Goal: Task Accomplishment & Management: Manage account settings

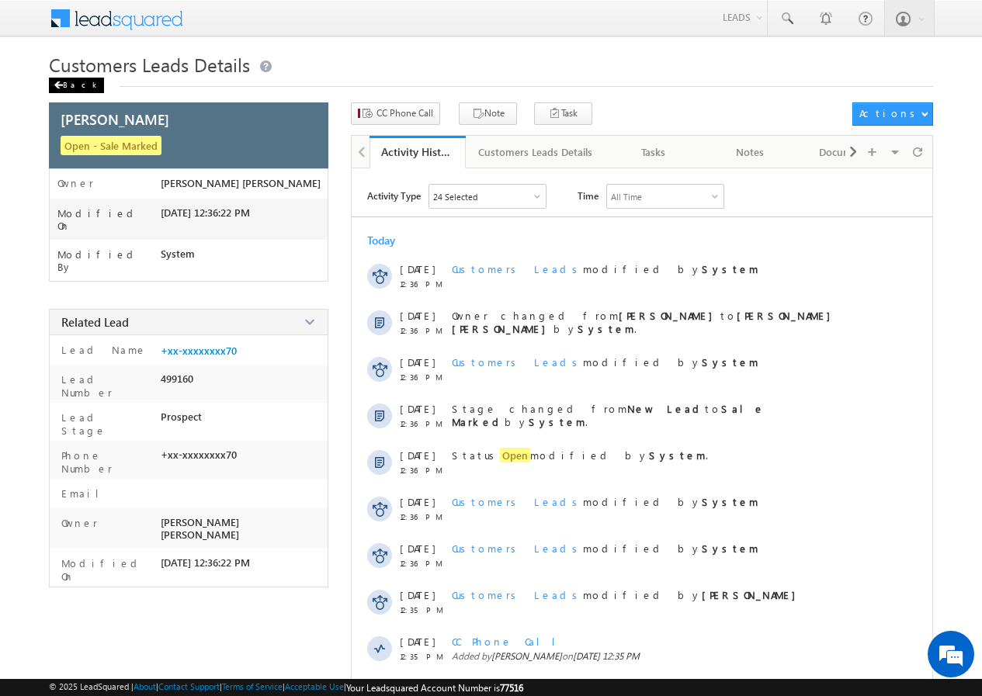
click at [70, 78] on div "Back" at bounding box center [76, 86] width 55 height 16
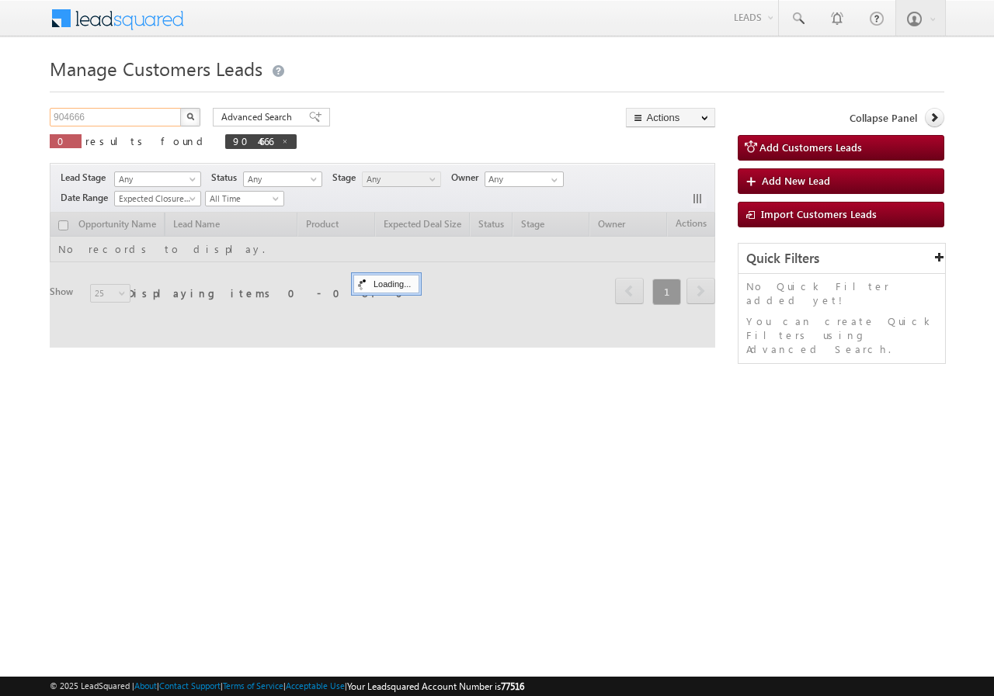
click at [130, 118] on input "904666" at bounding box center [116, 117] width 133 height 19
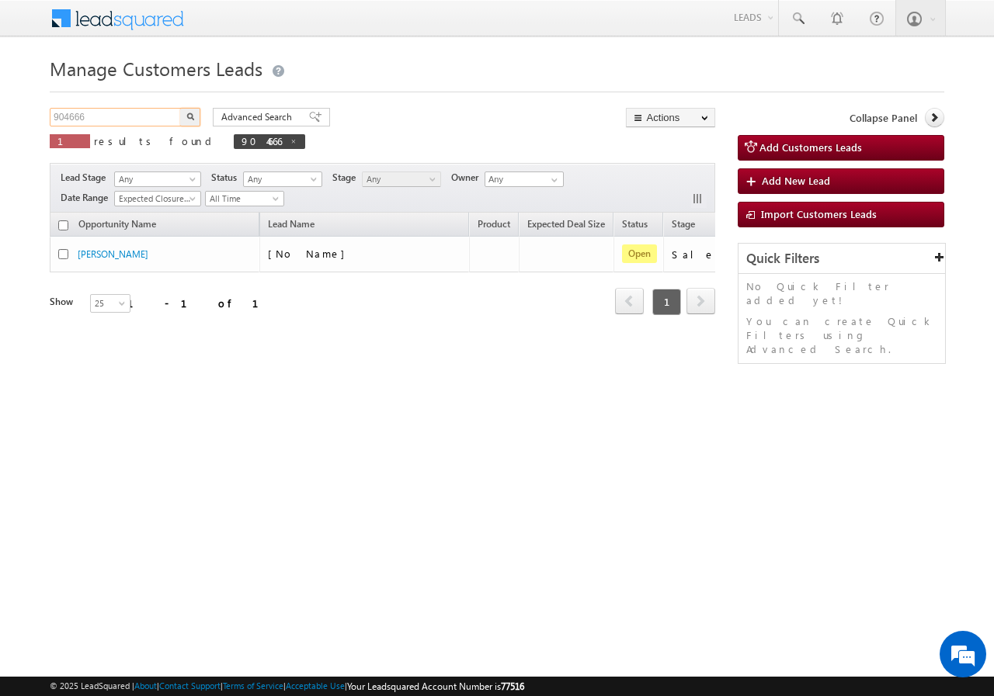
click at [130, 118] on input "904666" at bounding box center [116, 117] width 133 height 19
paste input "8062"
type input "908062"
click at [198, 116] on button "button" at bounding box center [190, 117] width 20 height 19
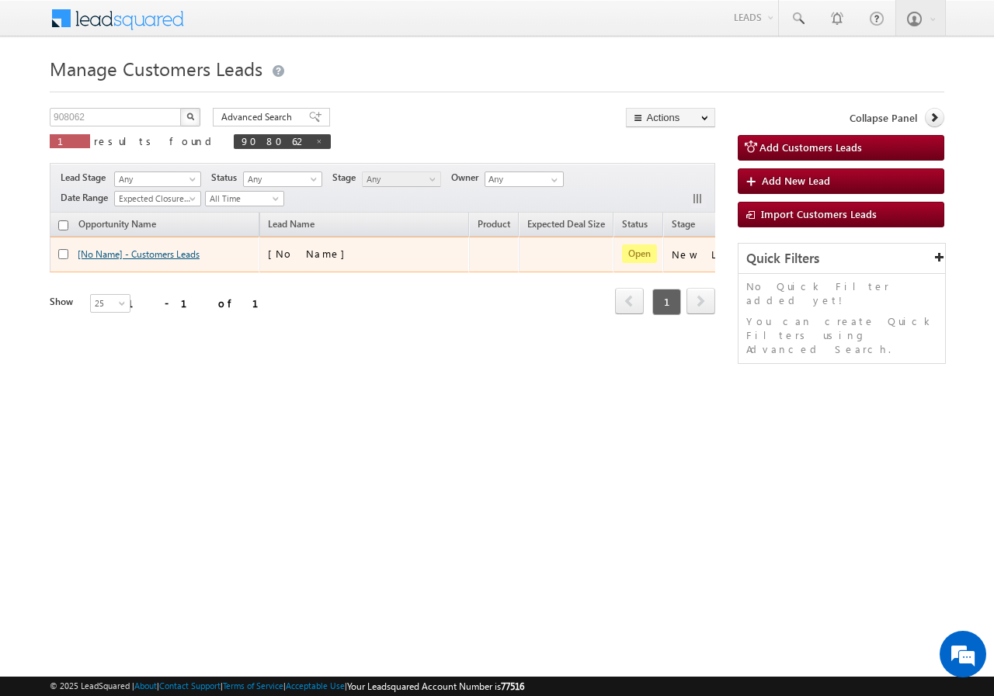
click at [145, 252] on link "[No Name] - Customers Leads" at bounding box center [139, 254] width 122 height 12
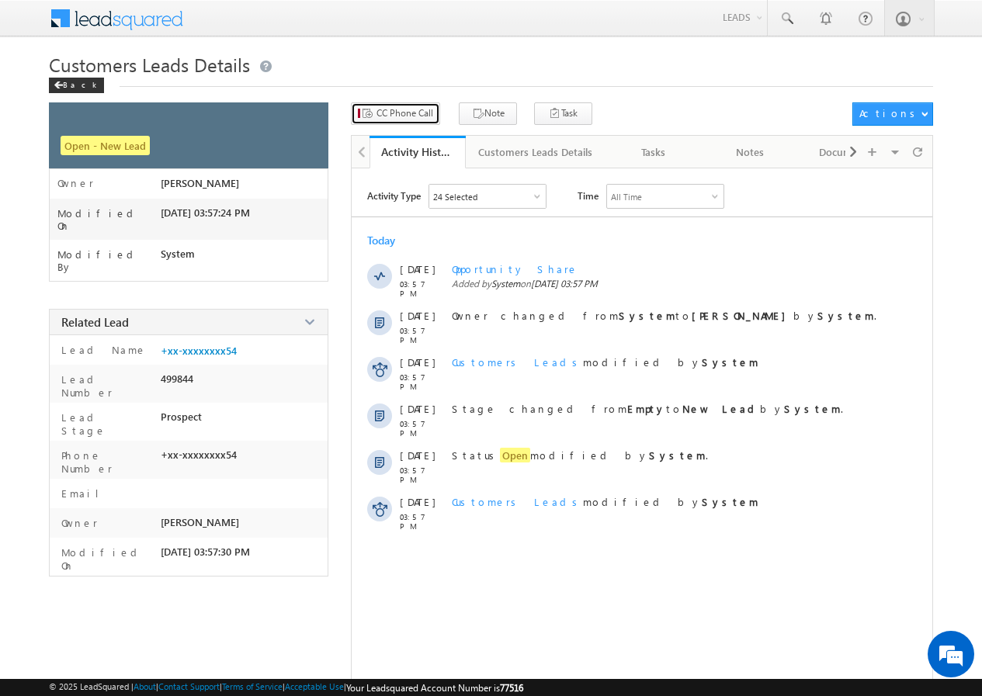
click at [404, 120] on button "CC Phone Call" at bounding box center [395, 113] width 89 height 23
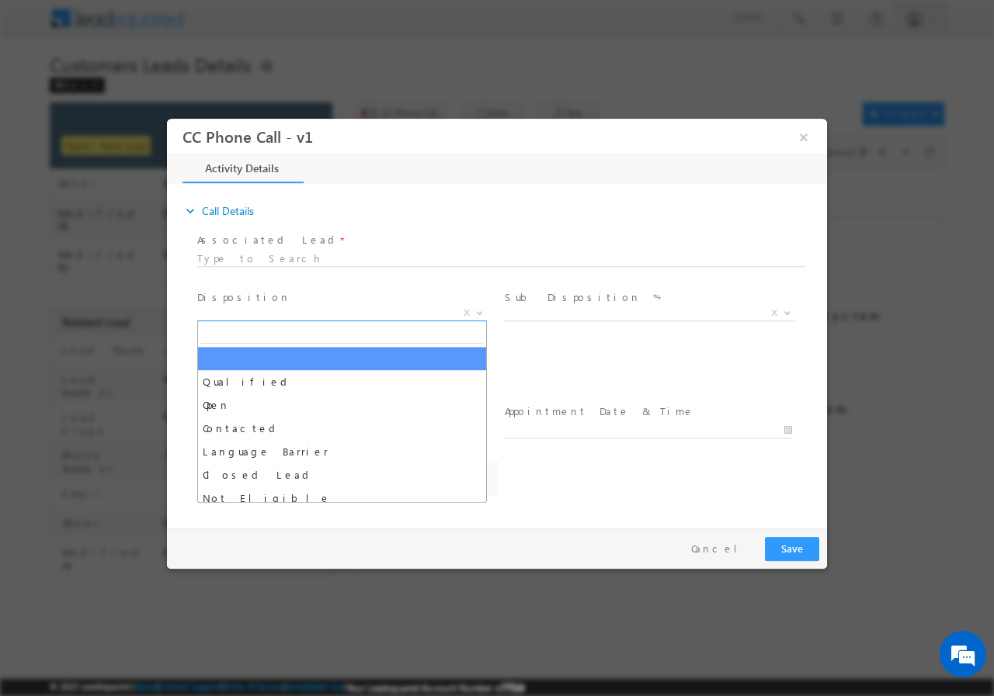
click at [271, 314] on span "X" at bounding box center [342, 313] width 290 height 16
select select "abhishek.singh4@sgrlimited.in"
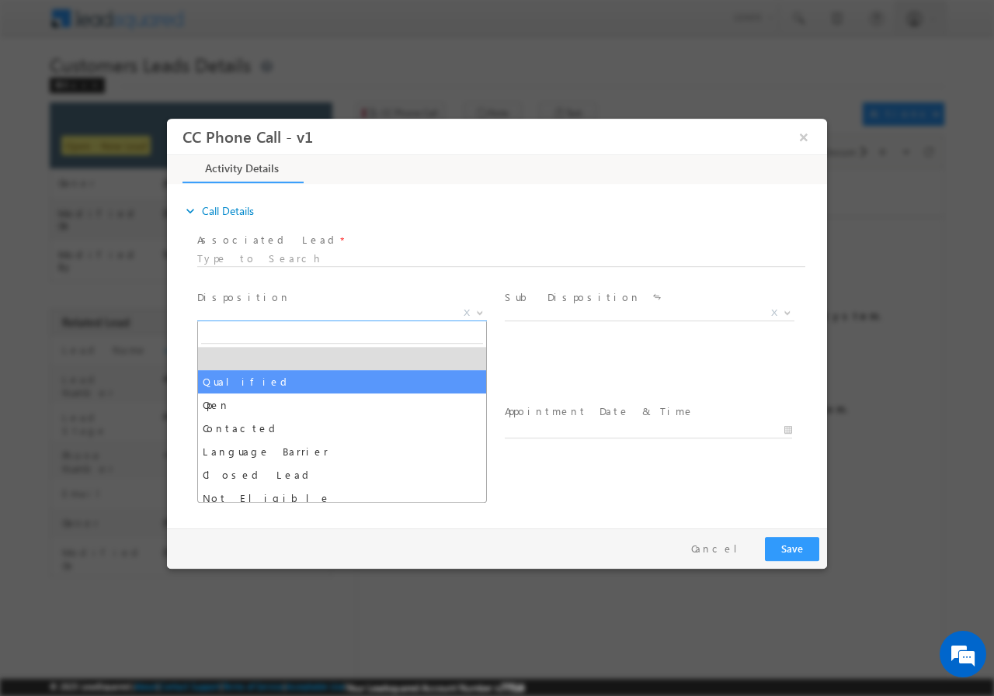
select select "Qualified"
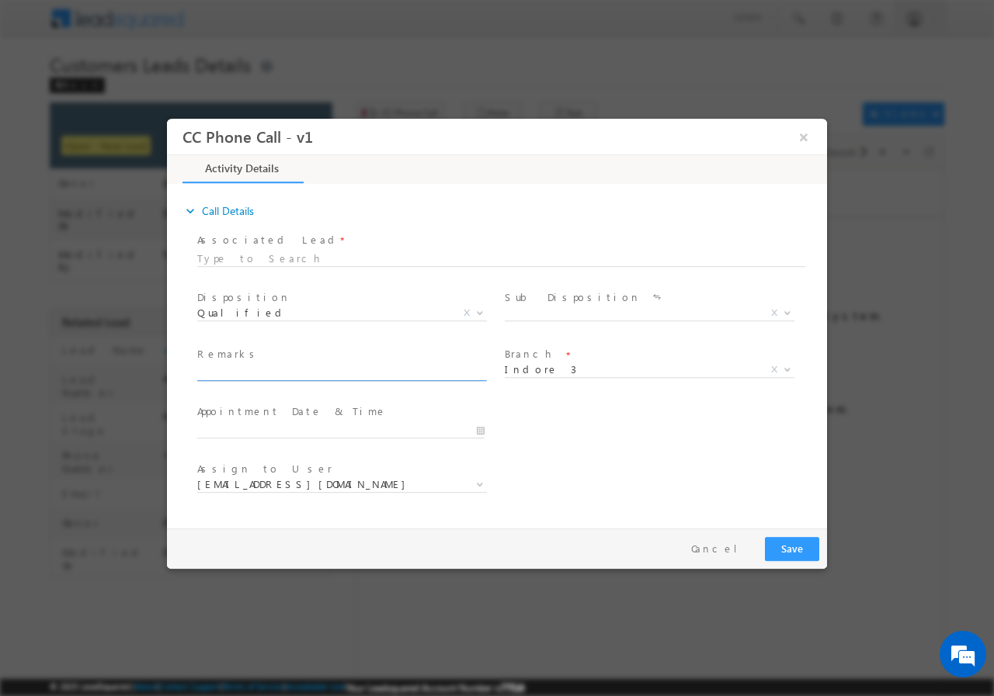
click at [293, 375] on input "text" at bounding box center [340, 373] width 287 height 16
paste input "908062//VB_Interested//DEVI LAL//7426988954//CONSTRUCTION// LOAN REQ-5L// SELF …"
type input "908062//VB_Interested//DEVI LAL//7426988954//CONSTRUCTION// LOAN REQ-5L// SELF …"
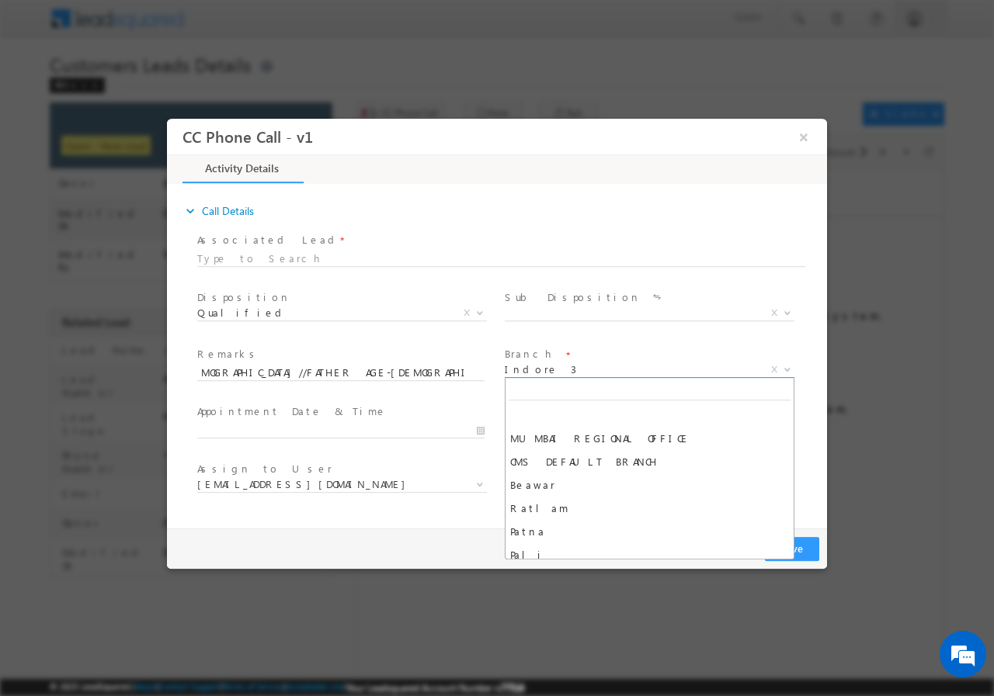
click at [569, 372] on span "Indore 3" at bounding box center [631, 369] width 252 height 14
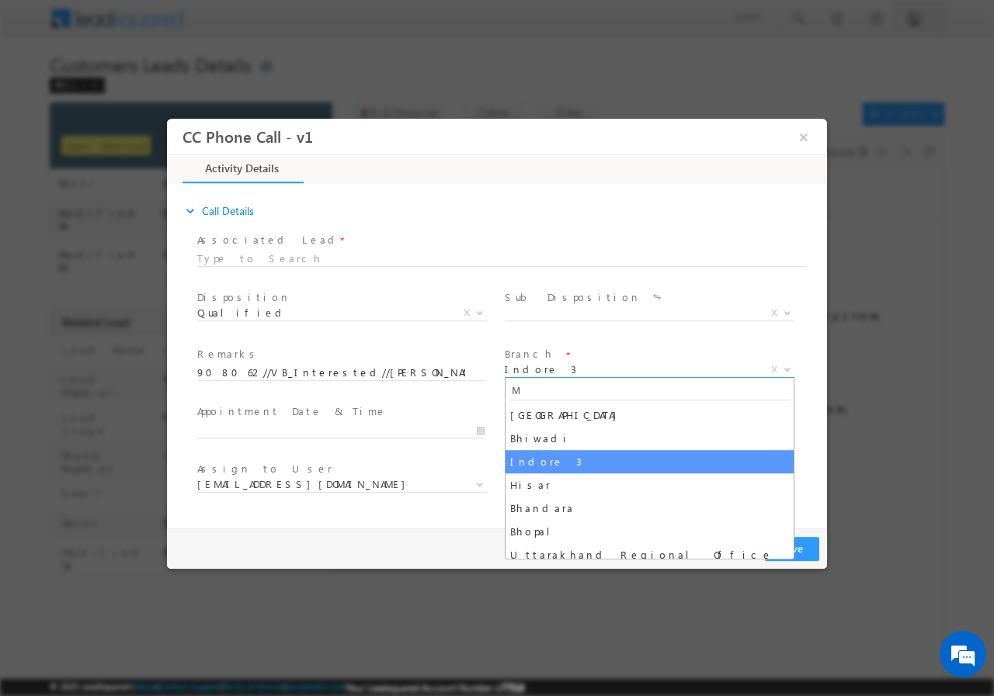
scroll to position [0, 0]
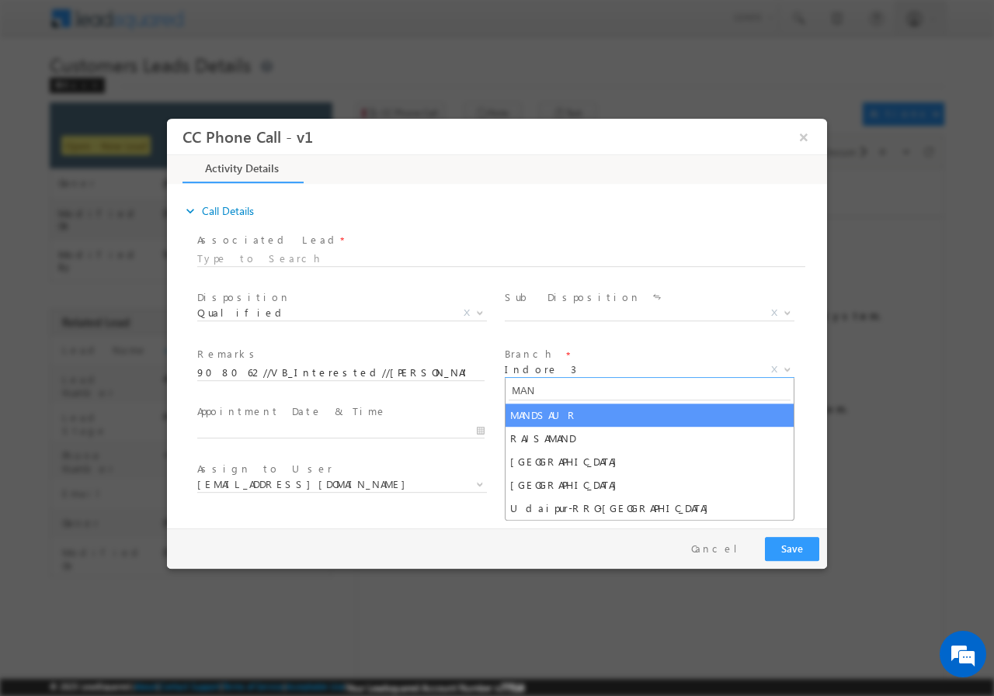
type input "MAN"
select select "MANDSAUR"
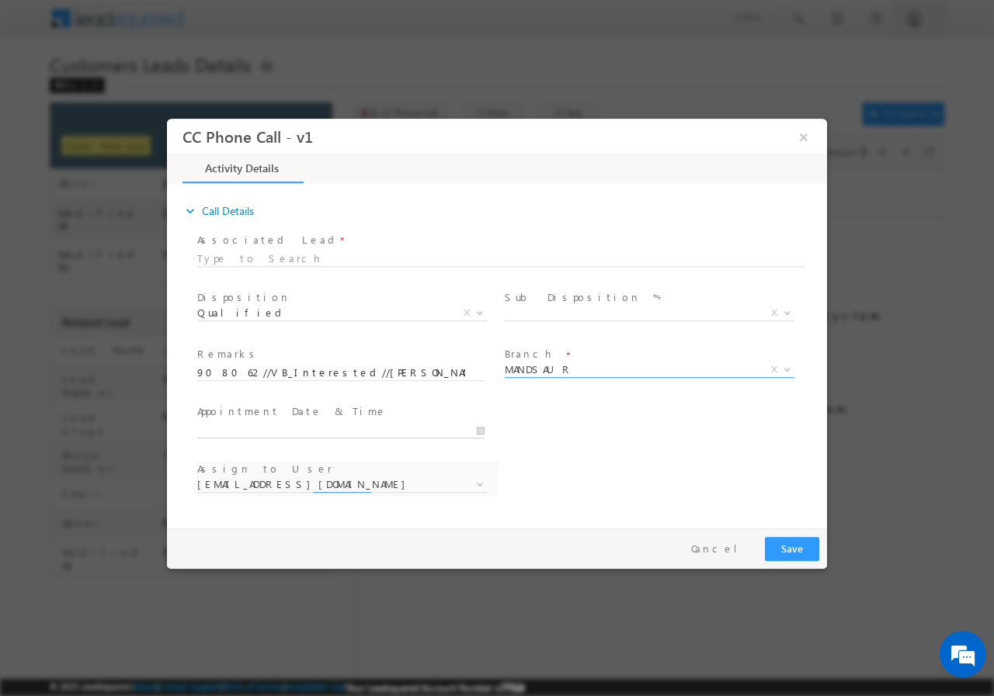
type input "09/19/2025 5:14 PM"
click at [287, 422] on input "09/19/2025 5:14 PM" at bounding box center [340, 430] width 287 height 16
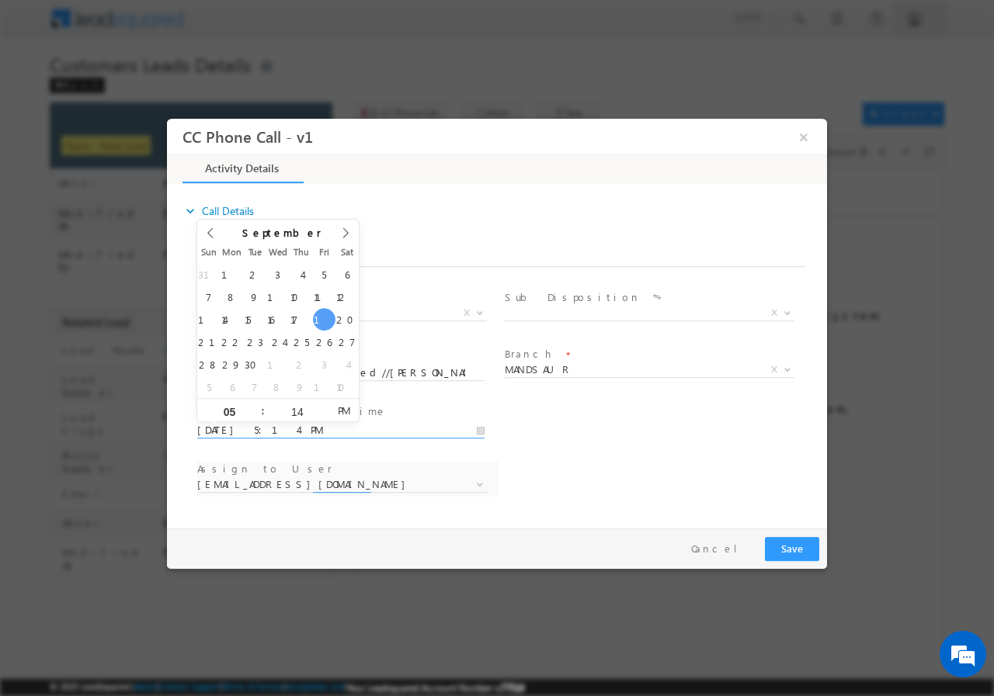
select select "akshay.sharma1@sgrlimited.in"
type input "09/21/2025 5:14 PM"
click at [301, 408] on input "14" at bounding box center [297, 411] width 64 height 10
type input "00"
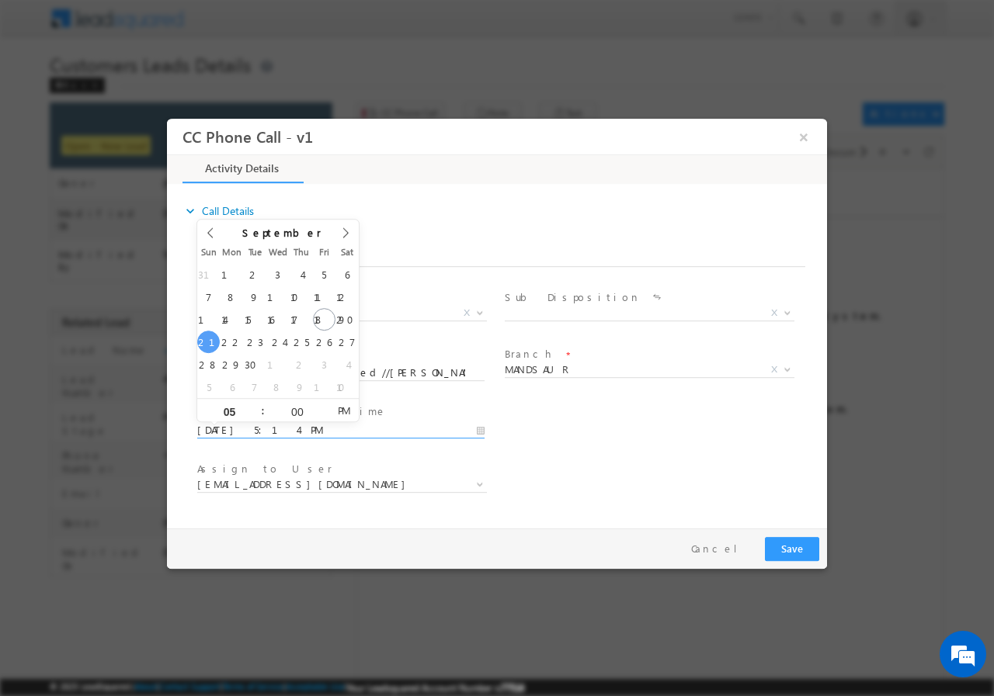
type input "09/21/2025 5:00 PM"
click at [705, 477] on div "Assign to User * akshay.sharma1@sgrlimited.in arvind.balai@sgrlimited.in chand.…" at bounding box center [510, 485] width 633 height 57
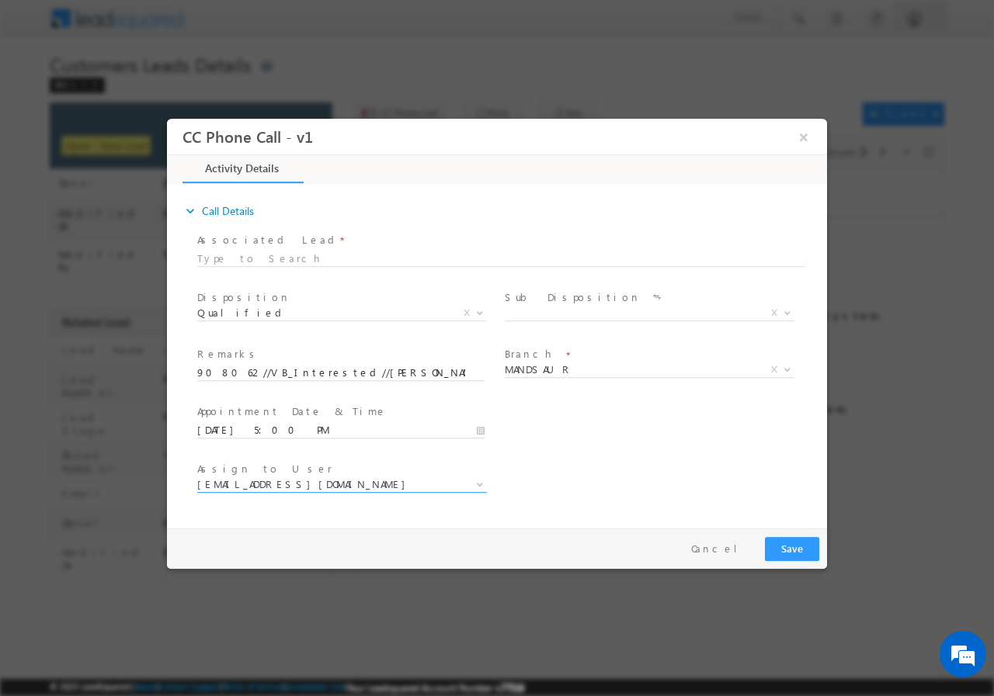
click at [377, 485] on span "akshay.sharma1@sgrlimited.in" at bounding box center [323, 484] width 252 height 14
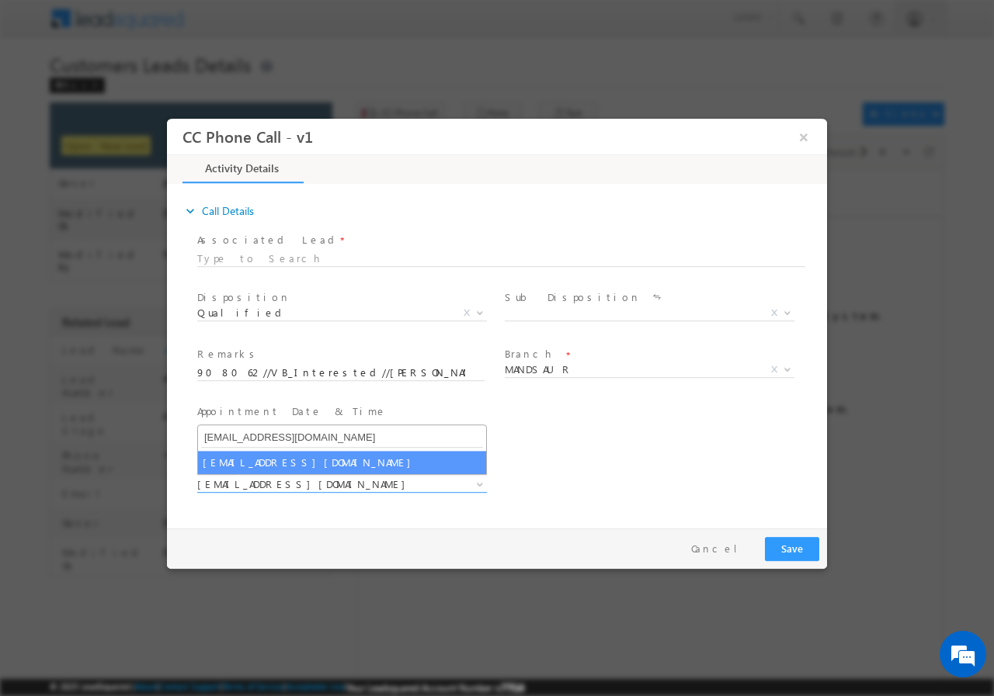
type input "saiyyad.ali@sgrlimited.in"
select select "saiyyad.ali@sgrlimited.in"
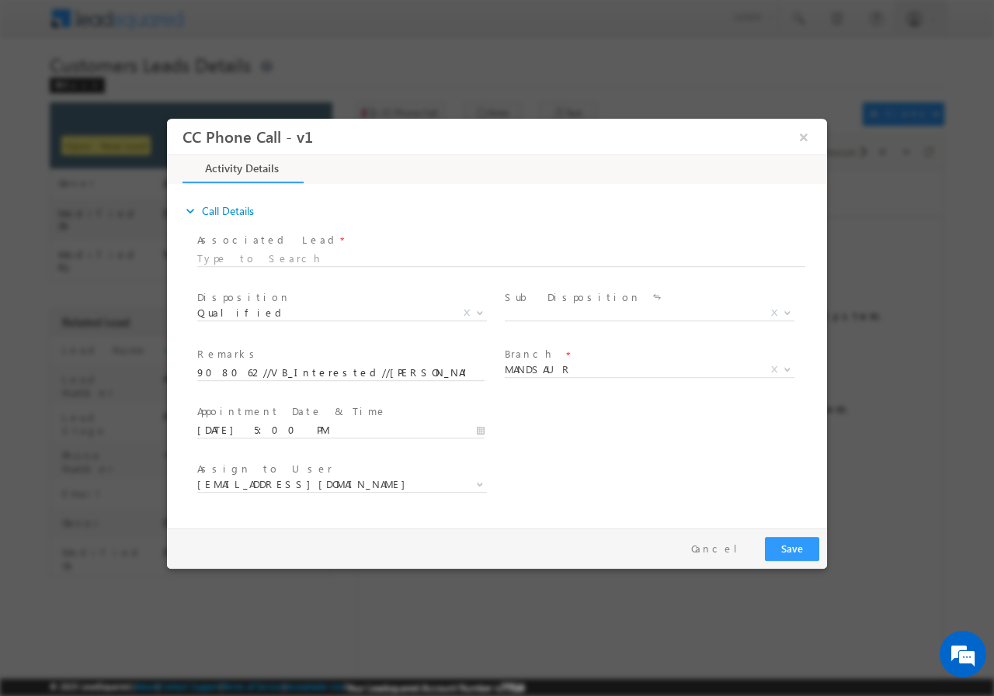
click at [611, 474] on div "Assign to User * akshay.sharma1@sgrlimited.in arvind.balai@sgrlimited.in chand.…" at bounding box center [510, 485] width 633 height 57
click at [788, 543] on button "Save" at bounding box center [792, 548] width 54 height 24
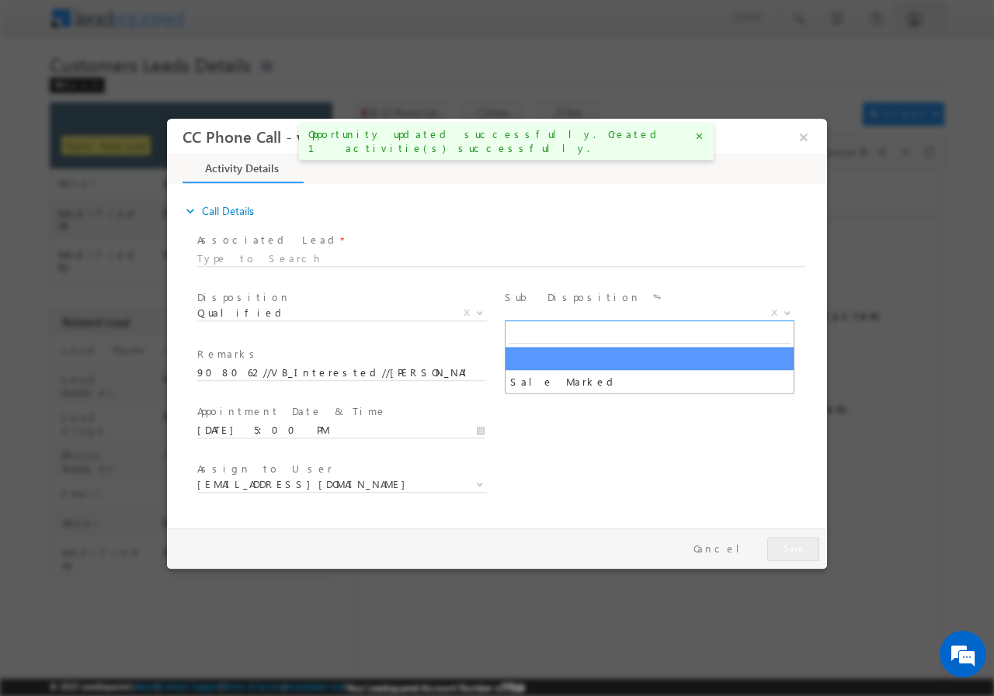
click at [638, 311] on span "X" at bounding box center [650, 313] width 290 height 16
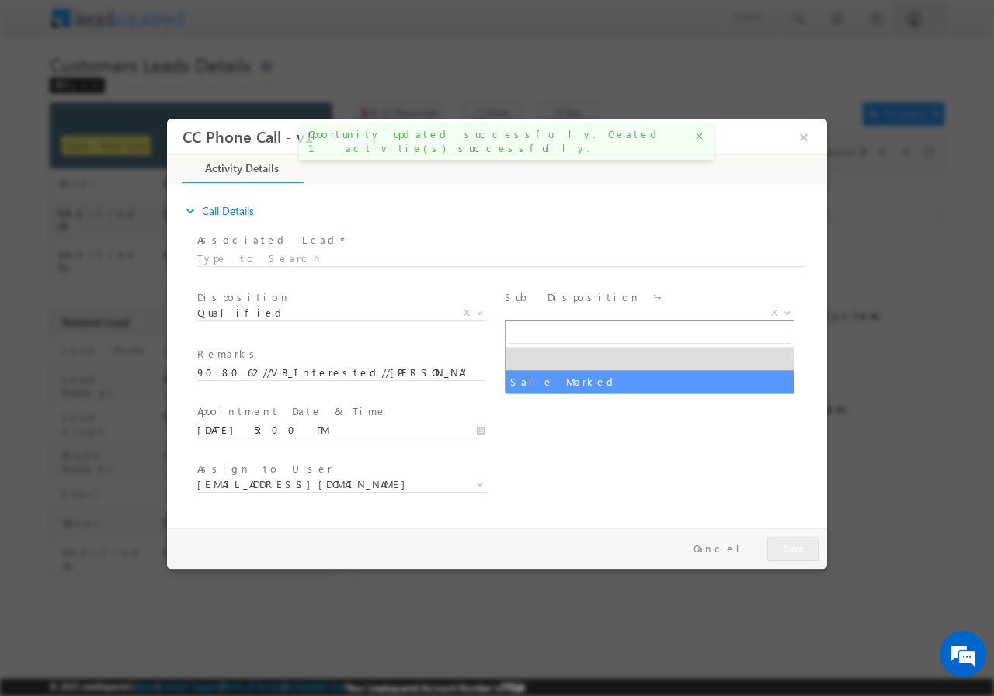
select select "Sale Marked"
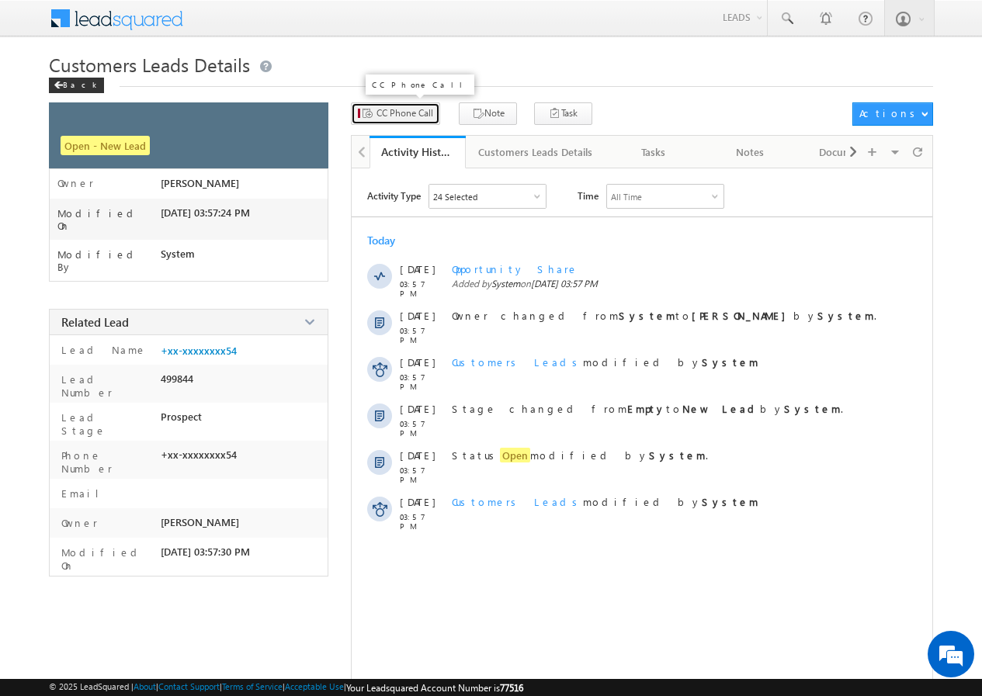
click at [377, 115] on span "CC Phone Call" at bounding box center [405, 113] width 57 height 14
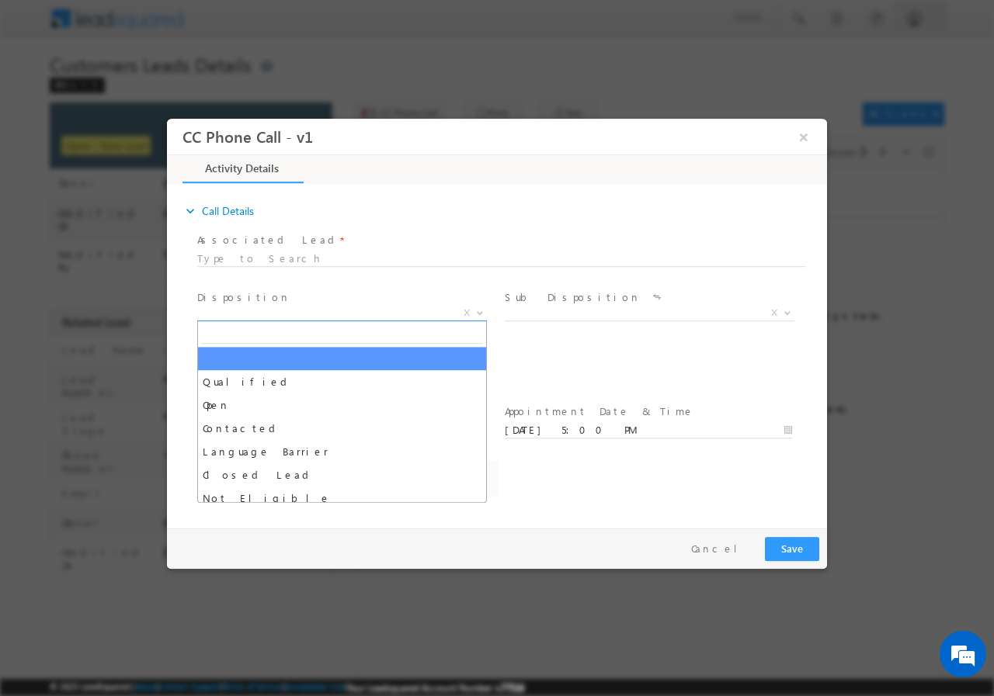
click at [359, 314] on span "X" at bounding box center [342, 313] width 290 height 16
select select "akshay.sharma1@sgrlimited.in"
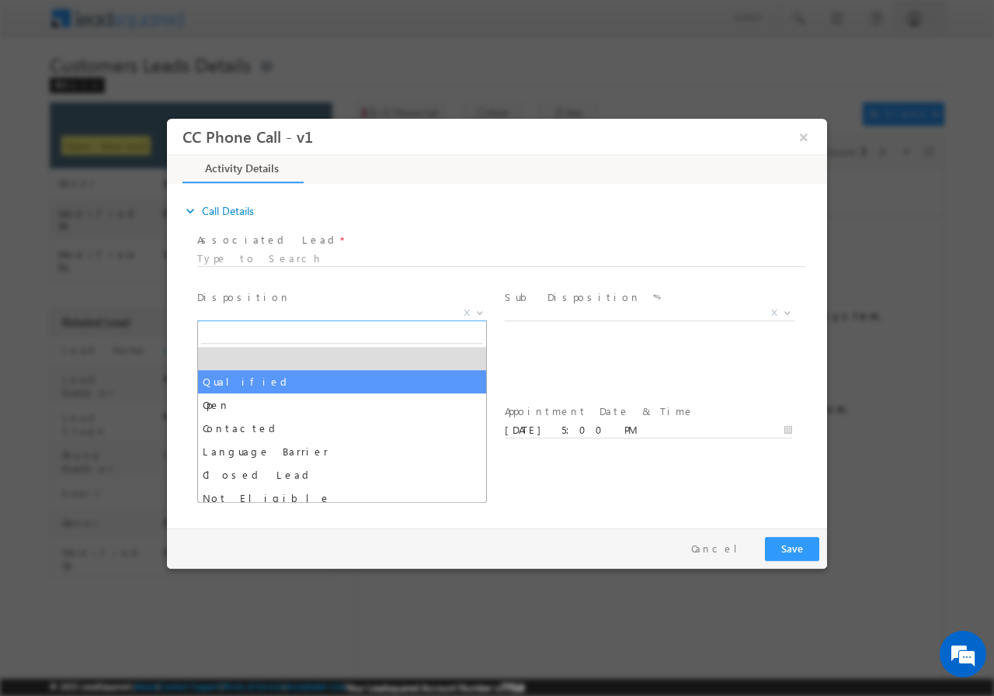
select select "Qualified"
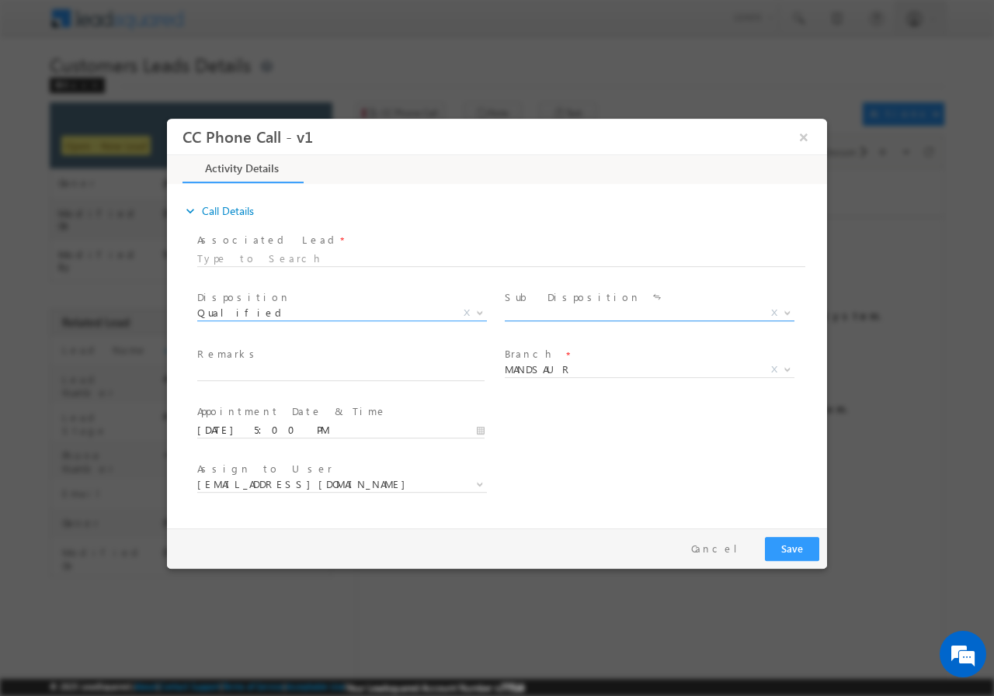
click at [565, 315] on span "X" at bounding box center [650, 313] width 290 height 16
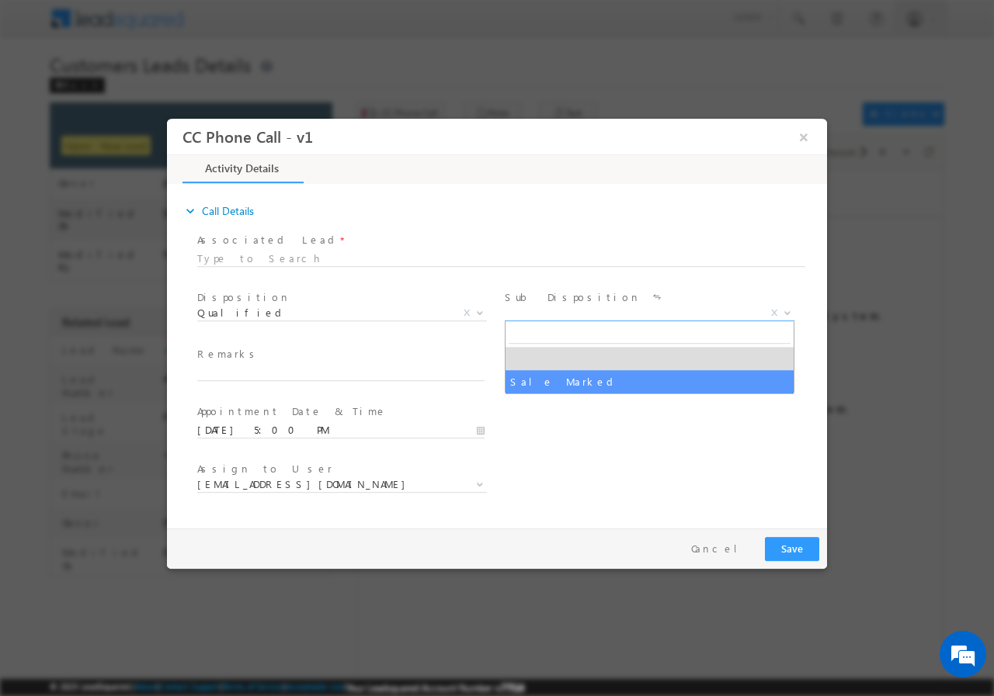
select select "Sale Marked"
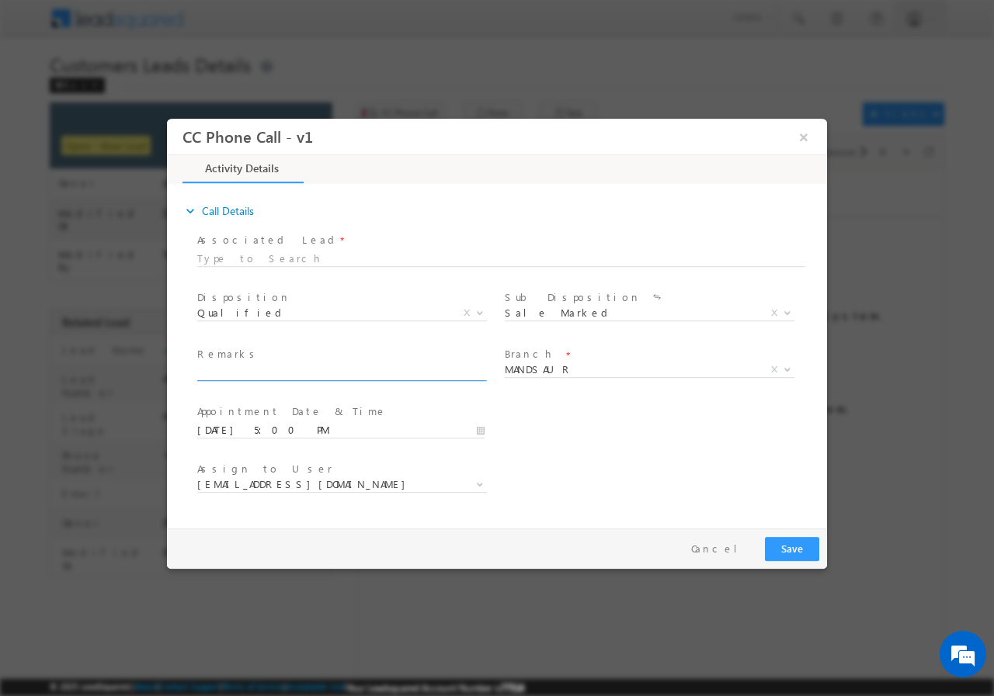
click at [333, 374] on input "text" at bounding box center [340, 373] width 287 height 16
click at [307, 483] on span "akshay.sharma1@sgrlimited.in" at bounding box center [323, 484] width 252 height 14
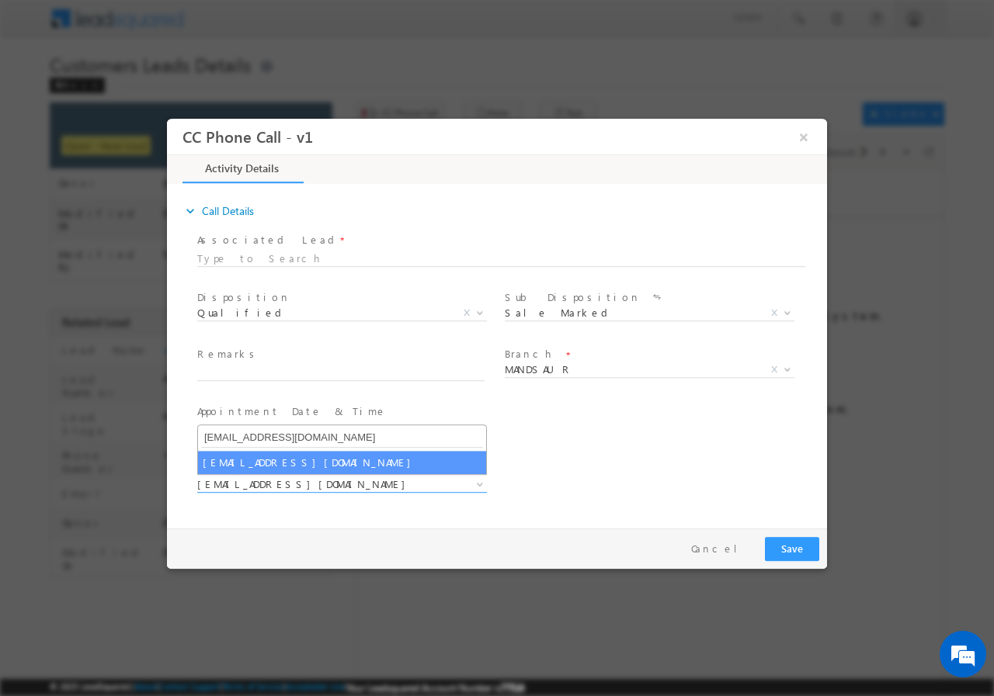
type input "saiyyad.ali@sgrlimited.in"
select select "saiyyad.ali@sgrlimited.in"
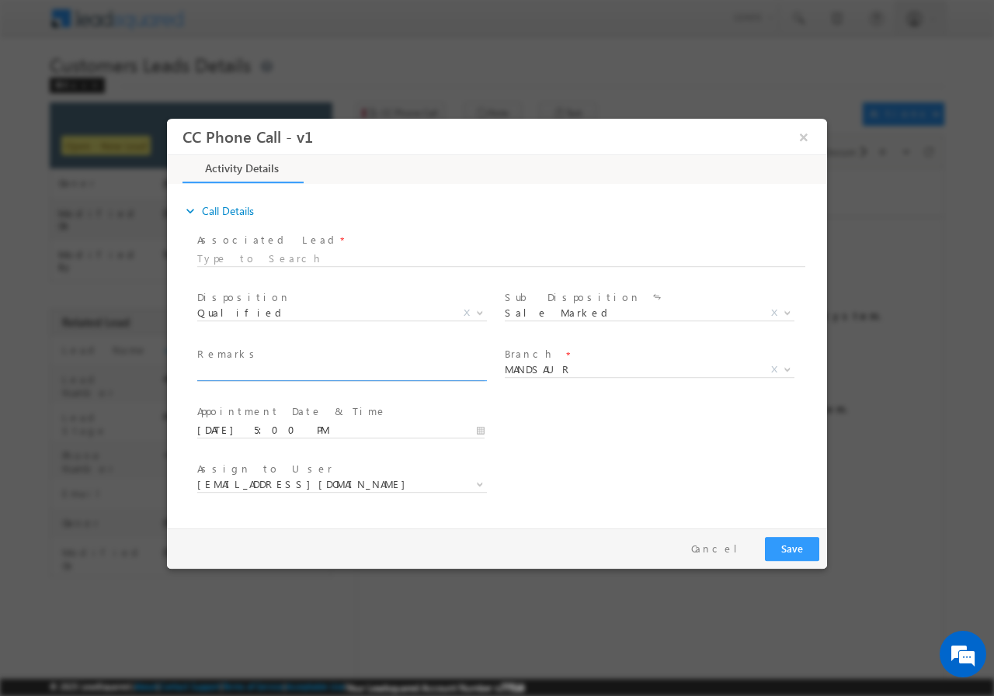
click at [287, 378] on input "text" at bounding box center [340, 373] width 287 height 16
paste input "908062//VB_Interested//DEVI LAL//7426988954//CONSTRUCTION// LOAN REQ-5L// SELF …"
type input "908062//VB_Interested//DEVI LAL//7426988954//CONSTRUCTION// LOAN REQ-5L// SELF …"
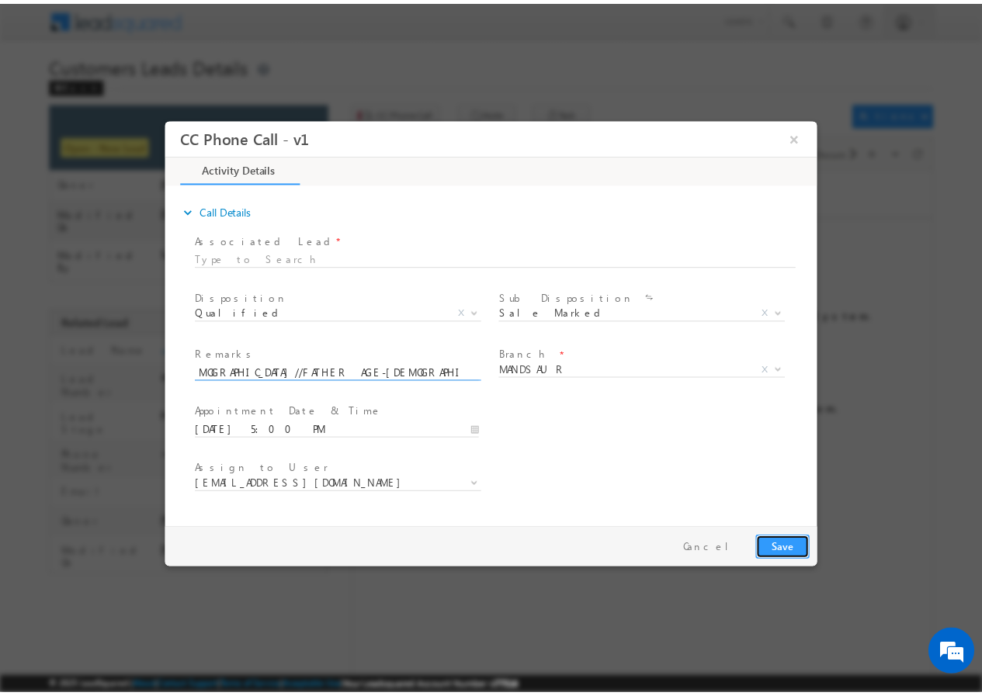
scroll to position [0, 0]
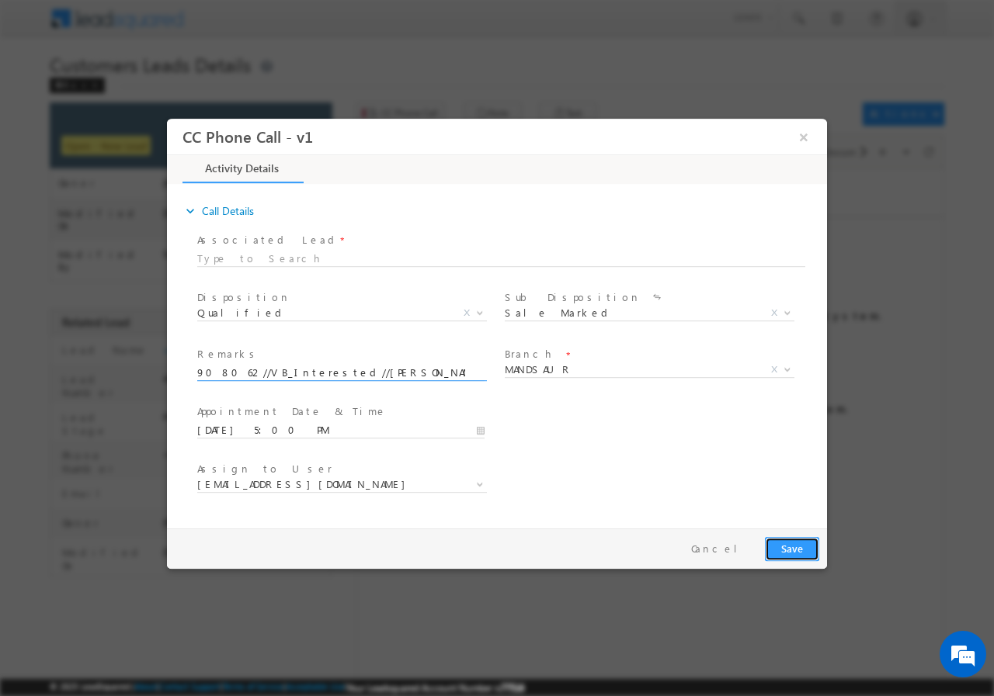
click at [787, 549] on button "Save" at bounding box center [792, 548] width 54 height 24
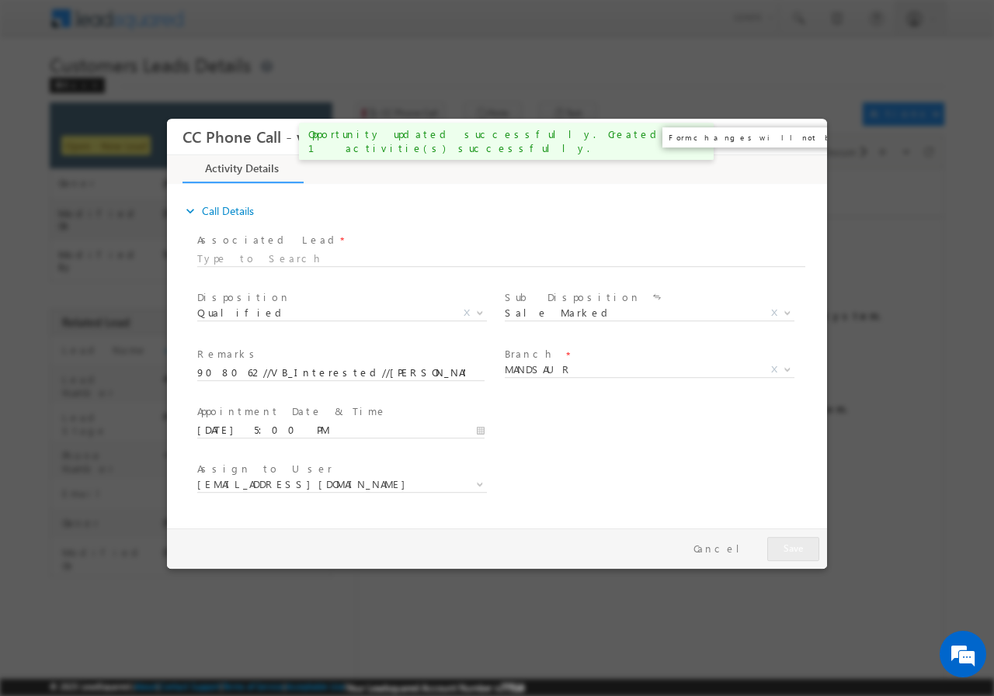
click at [806, 139] on button "×" at bounding box center [803, 136] width 26 height 29
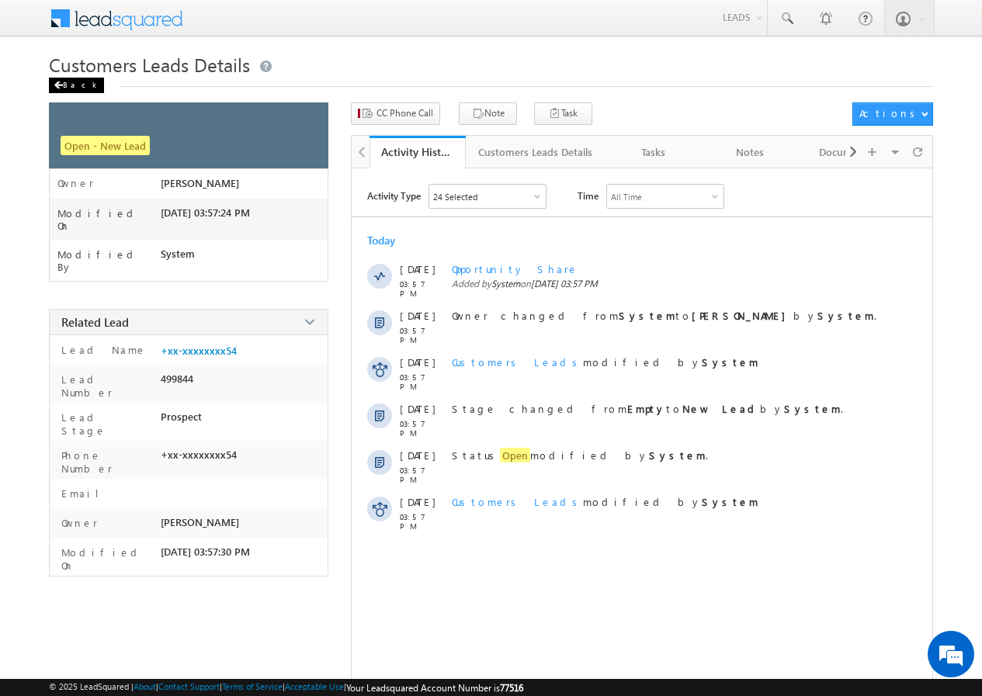
click at [84, 82] on div "Back" at bounding box center [76, 86] width 55 height 16
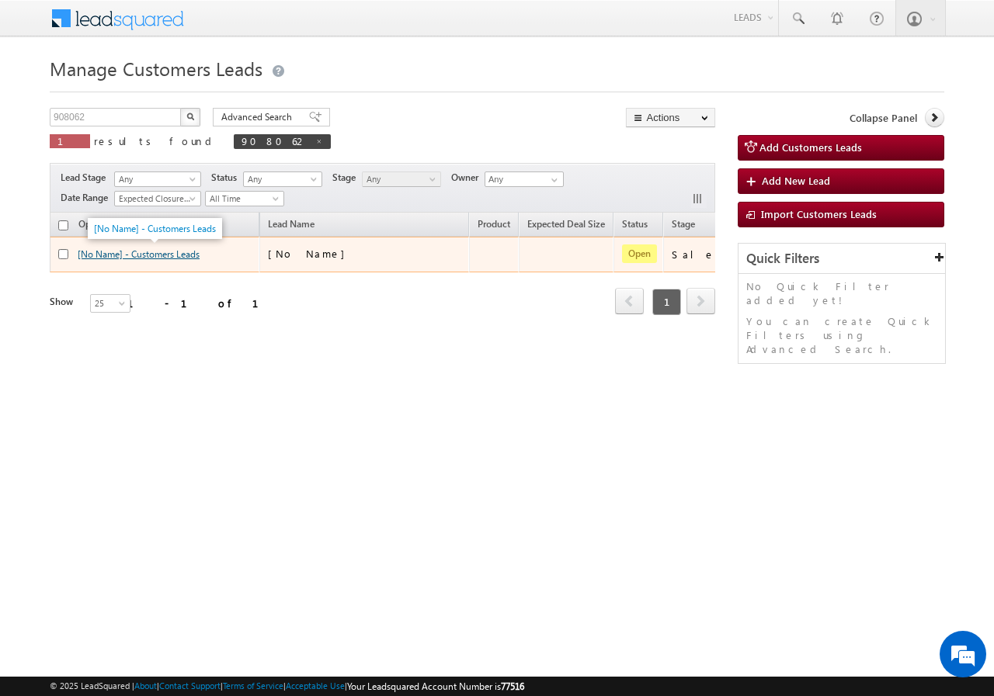
click at [185, 257] on link "[No Name] - Customers Leads" at bounding box center [139, 254] width 122 height 12
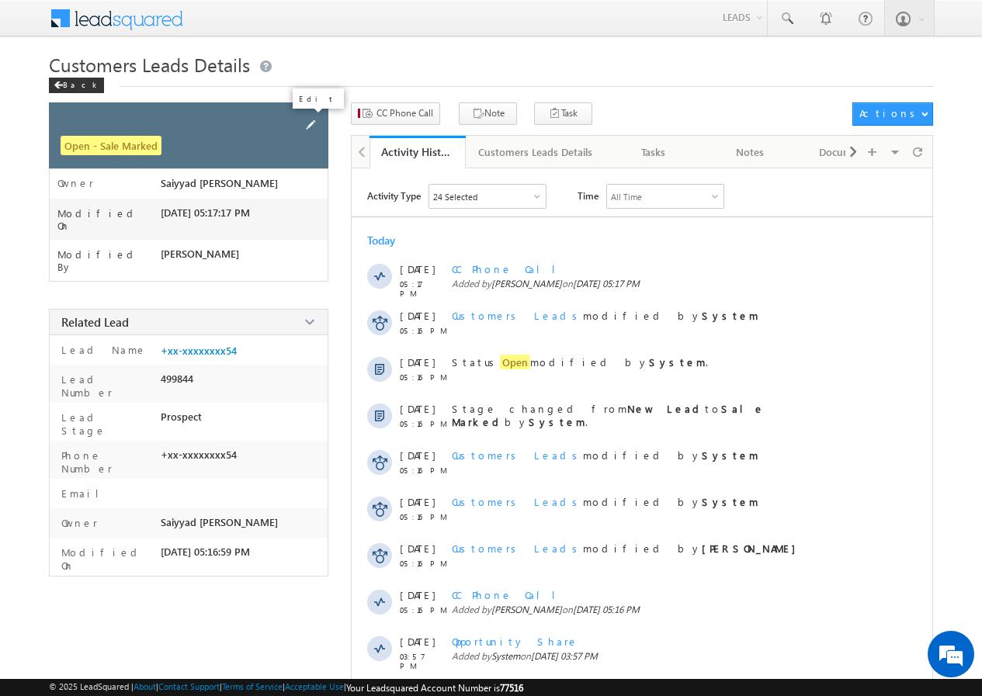
click at [313, 120] on span at bounding box center [310, 124] width 17 height 17
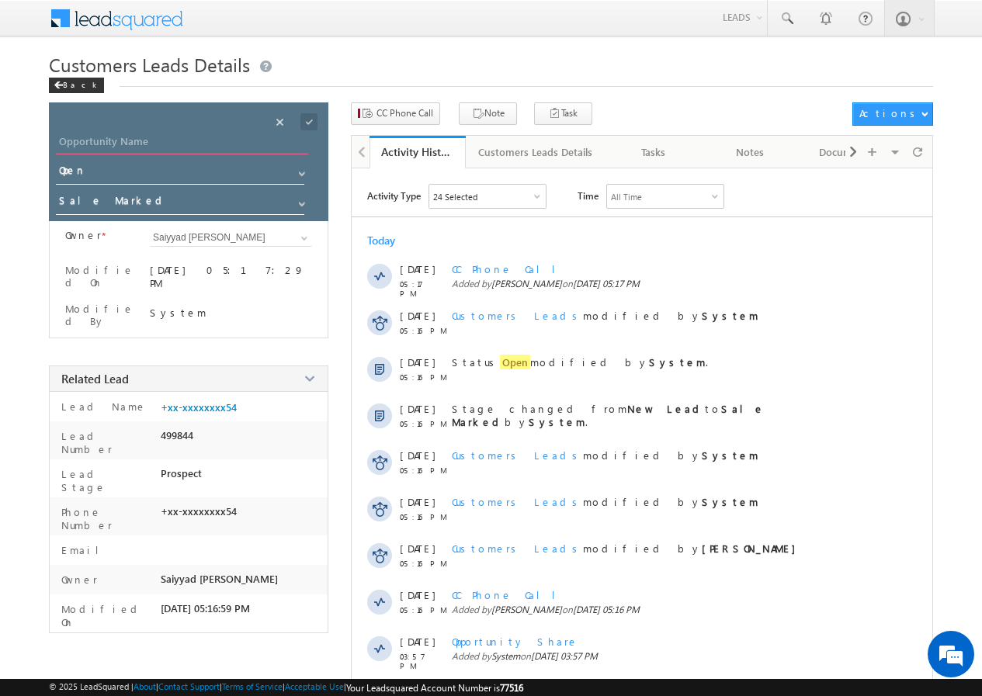
click at [178, 139] on input "Opportunity Name" at bounding box center [182, 144] width 252 height 22
paste input "DEVI LAL"
type input "DEVI LAL"
click at [310, 122] on span at bounding box center [308, 121] width 17 height 17
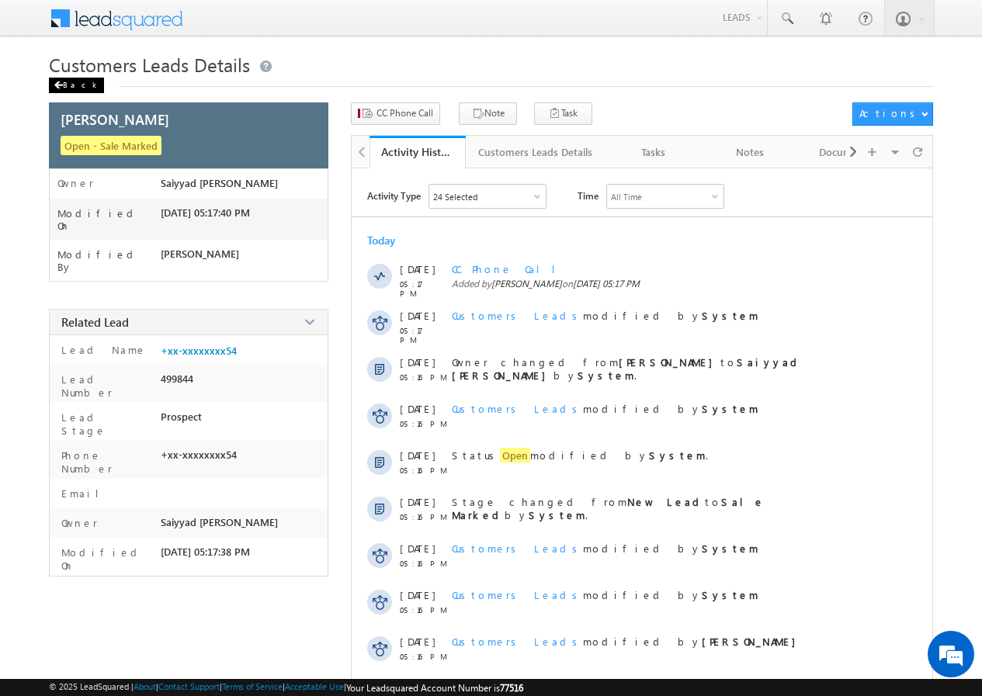
click at [70, 82] on div "Back" at bounding box center [76, 86] width 55 height 16
